Goal: Information Seeking & Learning: Find specific fact

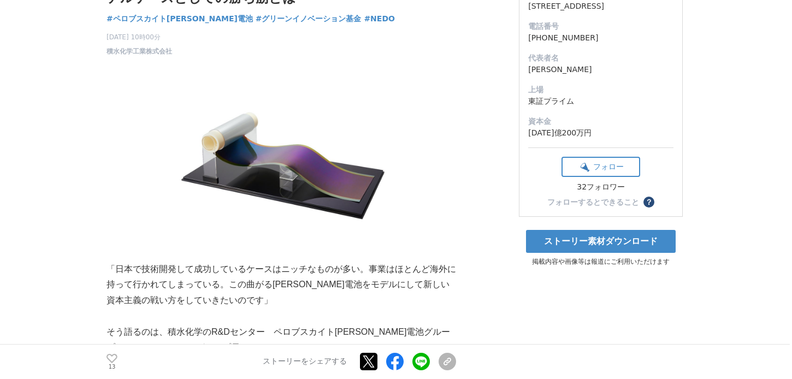
scroll to position [219, 0]
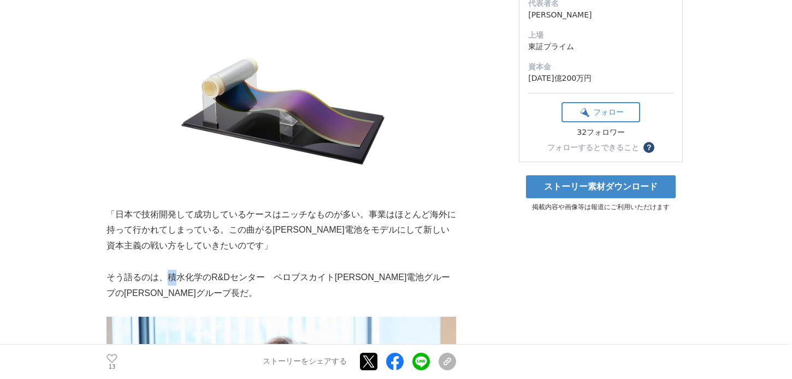
drag, startPoint x: 168, startPoint y: 277, endPoint x: 175, endPoint y: 276, distance: 7.2
click at [175, 276] on p "そう語るのは、積水化学のR&Dセンター　ペロブスカイト[PERSON_NAME]電池グループの[PERSON_NAME]グループ長だ。" at bounding box center [282, 286] width 350 height 32
click at [185, 283] on p "そう語るのは、積水化学のR&Dセンター　ペロブスカイト[PERSON_NAME]電池グループの[PERSON_NAME]グループ長だ。" at bounding box center [282, 286] width 350 height 32
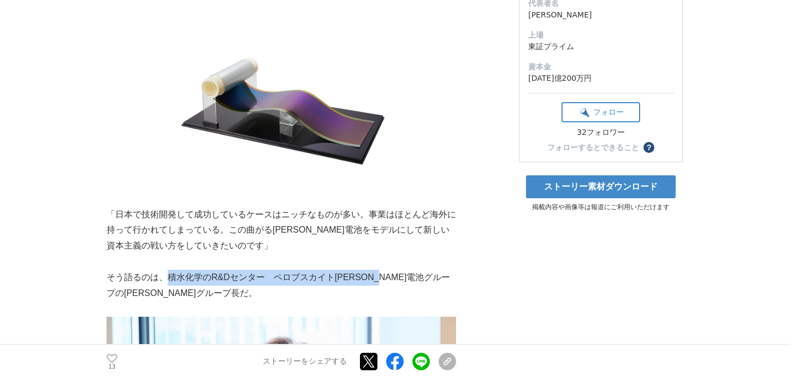
drag, startPoint x: 169, startPoint y: 278, endPoint x: 408, endPoint y: 280, distance: 238.2
click at [408, 280] on p "そう語るのは、積水化学のR&Dセンター　ペロブスカイト[PERSON_NAME]電池グループの[PERSON_NAME]グループ長だ。" at bounding box center [282, 286] width 350 height 32
copy p "積水化学のR&Dセンター　ペロブスカイト[PERSON_NAME]電池グループ"
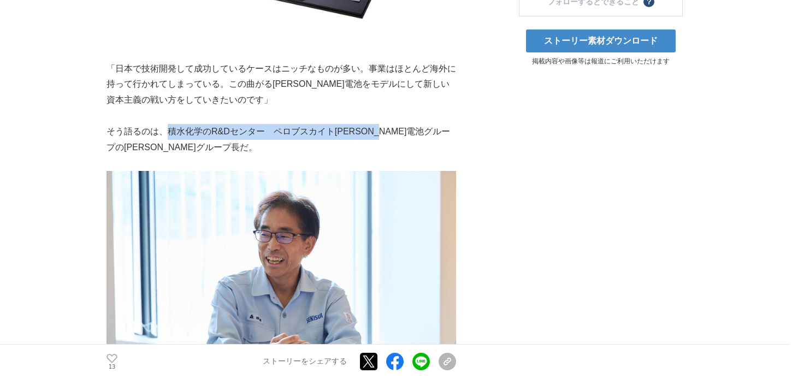
scroll to position [437, 0]
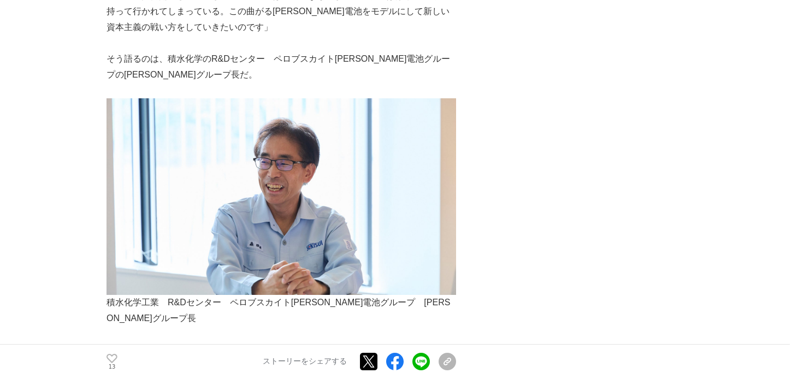
drag, startPoint x: 368, startPoint y: 304, endPoint x: 402, endPoint y: 302, distance: 34.5
click at [402, 302] on p "積水化学工業　R&Dセンター　ペロブスカイト[PERSON_NAME]電池グループ　[PERSON_NAME]グループ長" at bounding box center [282, 311] width 350 height 32
copy p "[PERSON_NAME]"
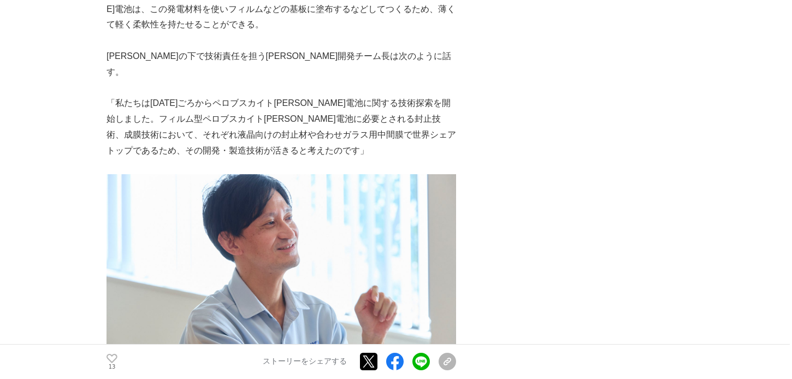
scroll to position [1257, 0]
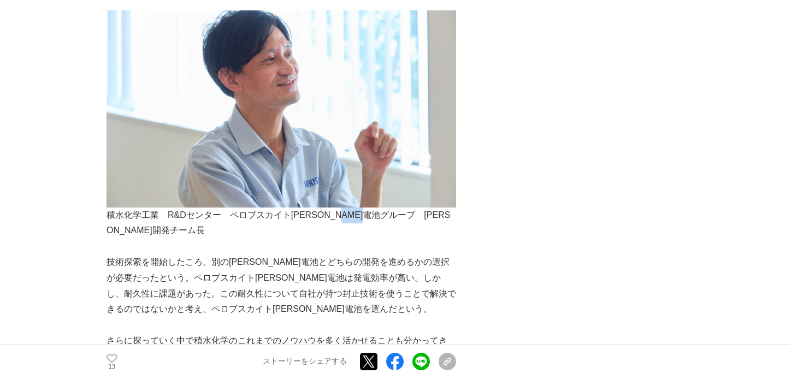
drag, startPoint x: 370, startPoint y: 169, endPoint x: 405, endPoint y: 170, distance: 35.0
click at [405, 208] on p "積水化学工業　R&Dセンター　ペロブスカイト[PERSON_NAME]電池グループ　[PERSON_NAME]開発チーム長" at bounding box center [282, 224] width 350 height 32
copy p "[PERSON_NAME]"
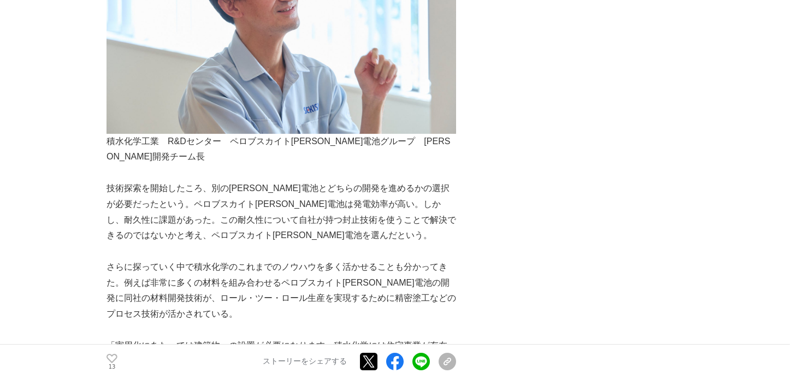
scroll to position [1311, 0]
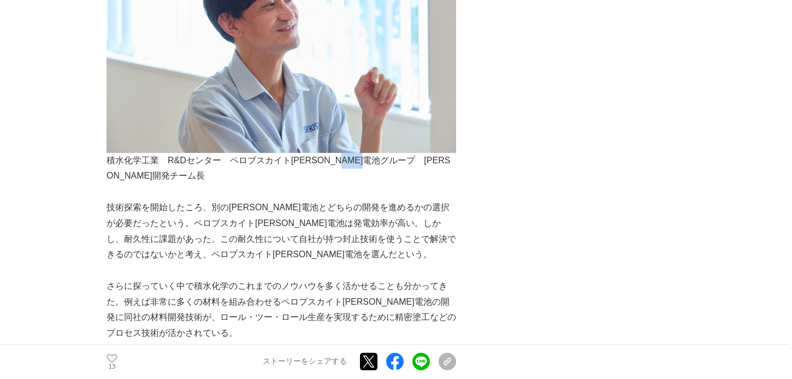
drag, startPoint x: 369, startPoint y: 115, endPoint x: 400, endPoint y: 115, distance: 30.6
click at [400, 153] on p "積水化学工業　R&Dセンター　ペロブスカイト[PERSON_NAME]電池グループ　[PERSON_NAME]開発チーム長" at bounding box center [282, 169] width 350 height 32
copy p "[PERSON_NAME]"
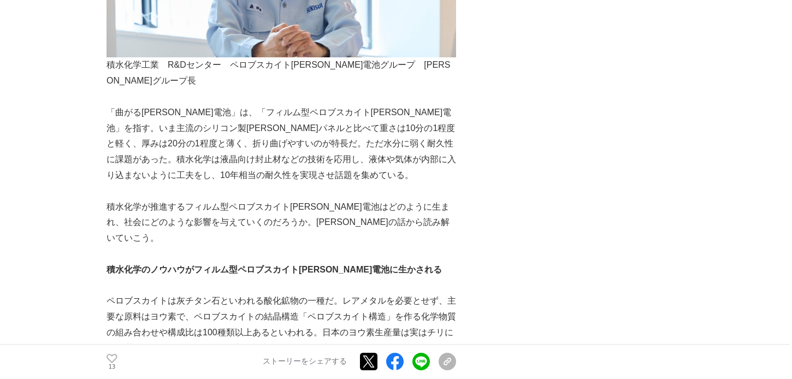
scroll to position [656, 0]
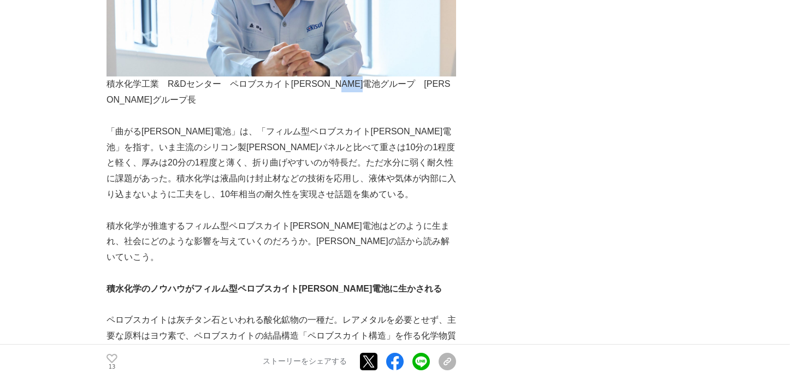
drag, startPoint x: 369, startPoint y: 86, endPoint x: 402, endPoint y: 86, distance: 32.8
click at [402, 86] on p "積水化学工業　R&Dセンター　ペロブスカイト[PERSON_NAME]電池グループ　[PERSON_NAME]グループ長" at bounding box center [282, 92] width 350 height 32
copy p "[PERSON_NAME]"
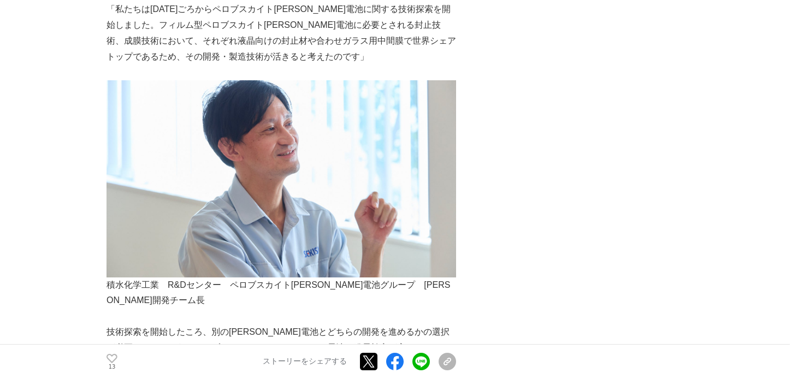
scroll to position [1202, 0]
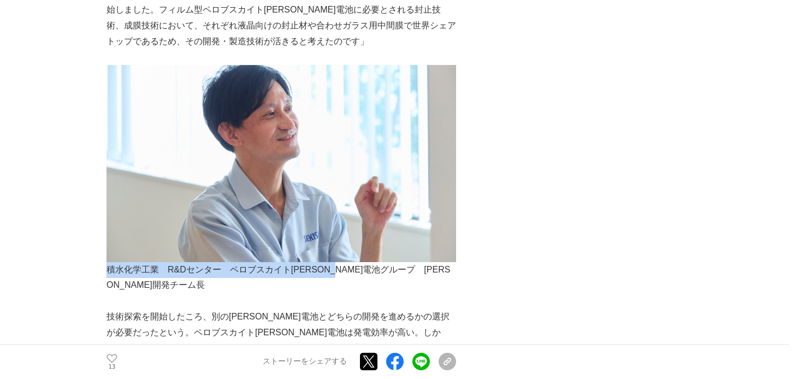
drag, startPoint x: 107, startPoint y: 223, endPoint x: 359, endPoint y: 216, distance: 253.0
click at [359, 262] on p "積水化学工業　R&Dセンター　ペロブスカイト[PERSON_NAME]電池グループ　[PERSON_NAME]開発チーム長" at bounding box center [282, 278] width 350 height 32
copy p "積水化学工業　R&Dセンター　ペロブスカイト[PERSON_NAME]電池グループ"
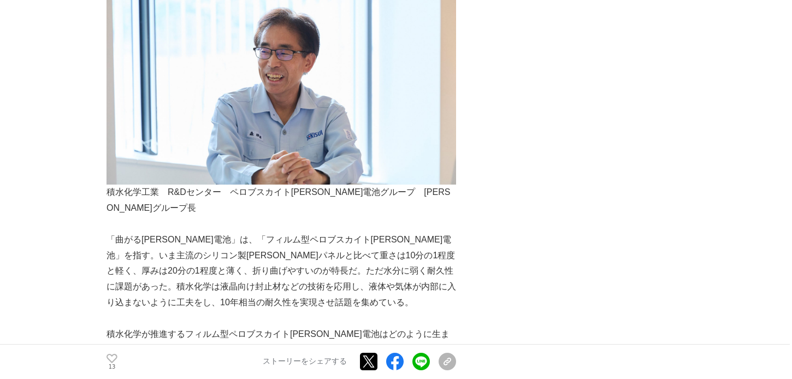
scroll to position [546, 0]
drag, startPoint x: 372, startPoint y: 196, endPoint x: 404, endPoint y: 192, distance: 32.0
click at [404, 192] on p "積水化学工業　R&Dセンター　ペロブスカイト[PERSON_NAME]電池グループ　[PERSON_NAME]グループ長" at bounding box center [282, 202] width 350 height 32
copy p "[PERSON_NAME]"
click at [450, 284] on p "「曲がる[PERSON_NAME]電池」は、「フィルム型ペロブスカイト[PERSON_NAME]電池」を指す。いま主流のシリコン製[PERSON_NAME]パ…" at bounding box center [282, 272] width 350 height 79
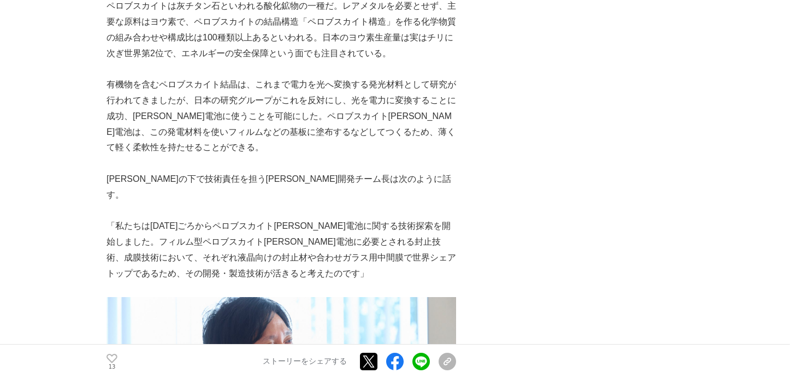
scroll to position [983, 0]
